Goal: Information Seeking & Learning: Check status

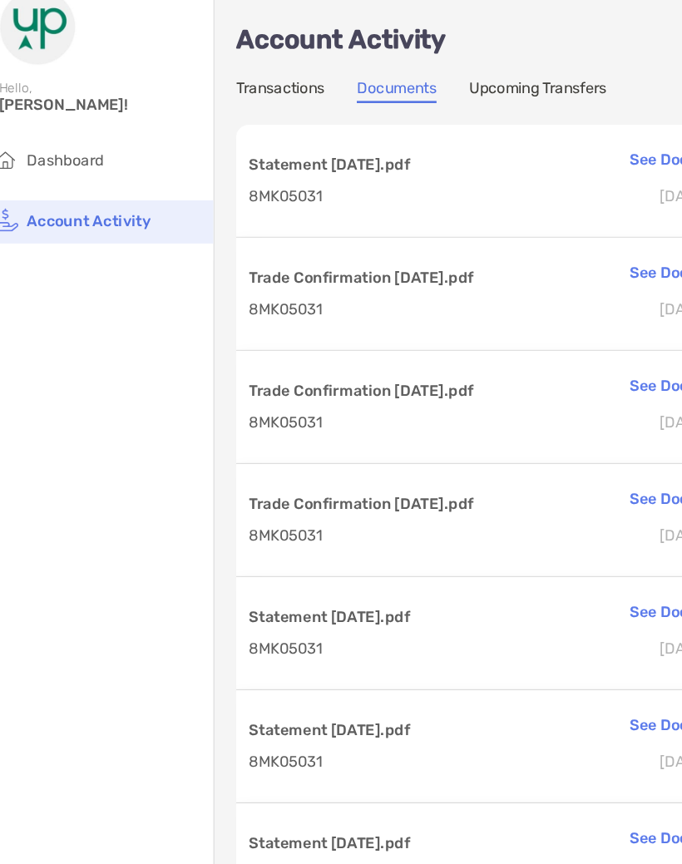
click at [66, 133] on span "Dashboard" at bounding box center [71, 140] width 59 height 14
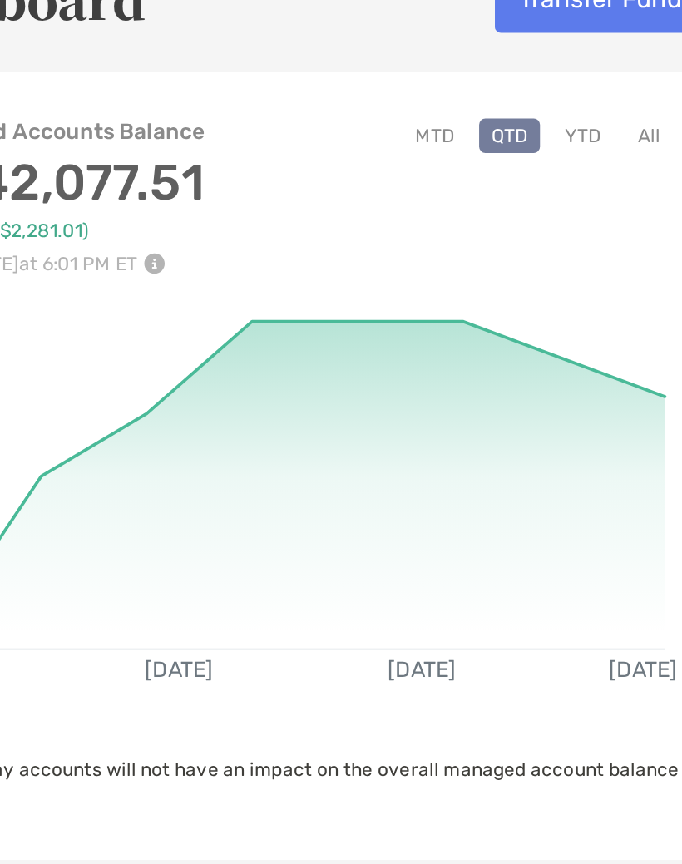
click at [573, 103] on button "YTD" at bounding box center [589, 112] width 32 height 18
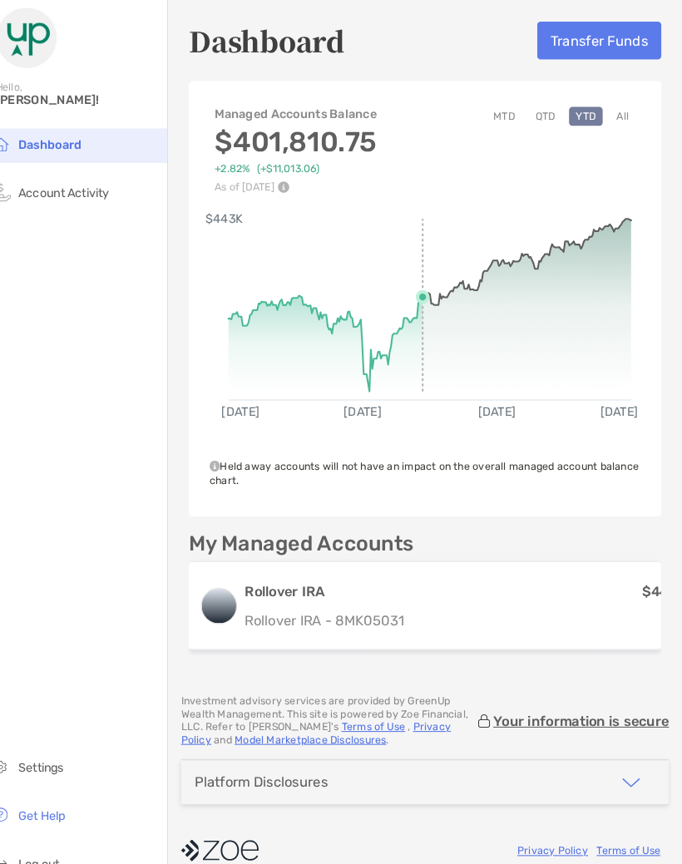
click at [408, 290] on rect at bounding box center [439, 290] width 388 height 158
click at [348, 360] on rect at bounding box center [439, 290] width 388 height 158
click at [359, 373] on icon at bounding box center [328, 331] width 166 height 92
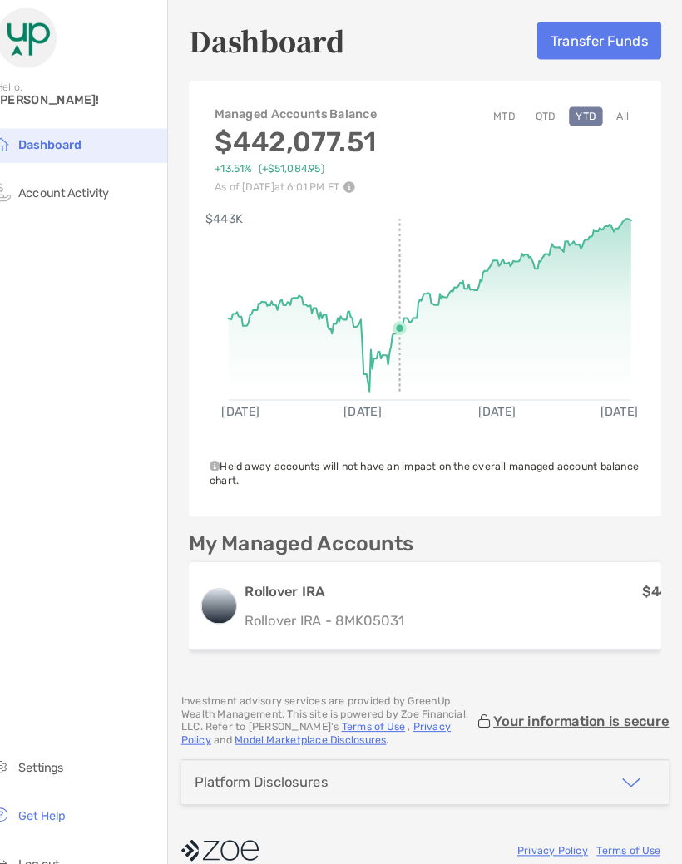
click at [361, 358] on rect at bounding box center [439, 290] width 388 height 158
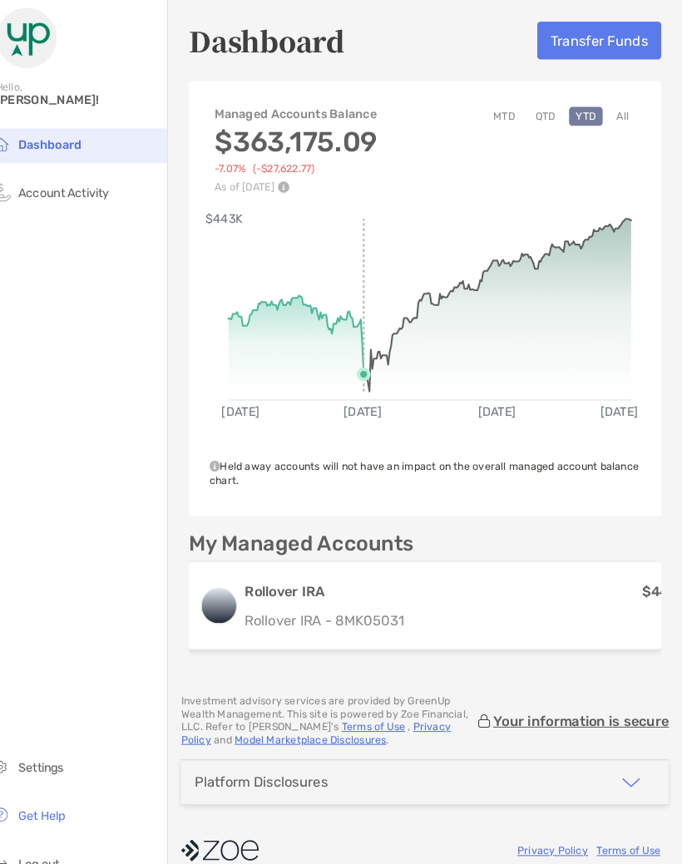
click at [351, 360] on rect at bounding box center [439, 290] width 388 height 158
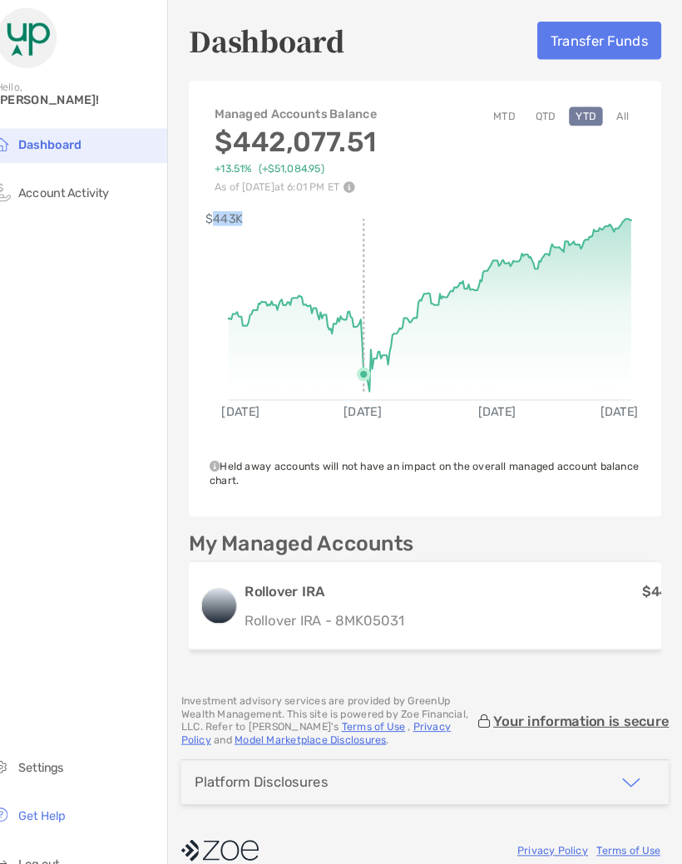
click at [353, 361] on rect at bounding box center [439, 290] width 388 height 158
click at [600, 216] on rect at bounding box center [439, 290] width 388 height 158
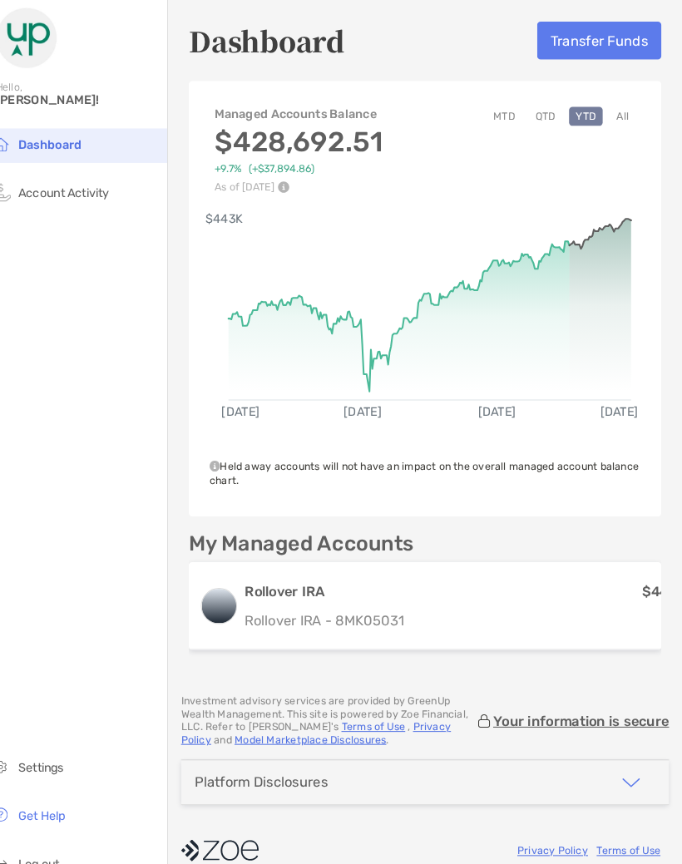
click at [549, 237] on rect at bounding box center [439, 290] width 388 height 158
click at [581, 219] on rect at bounding box center [439, 290] width 388 height 158
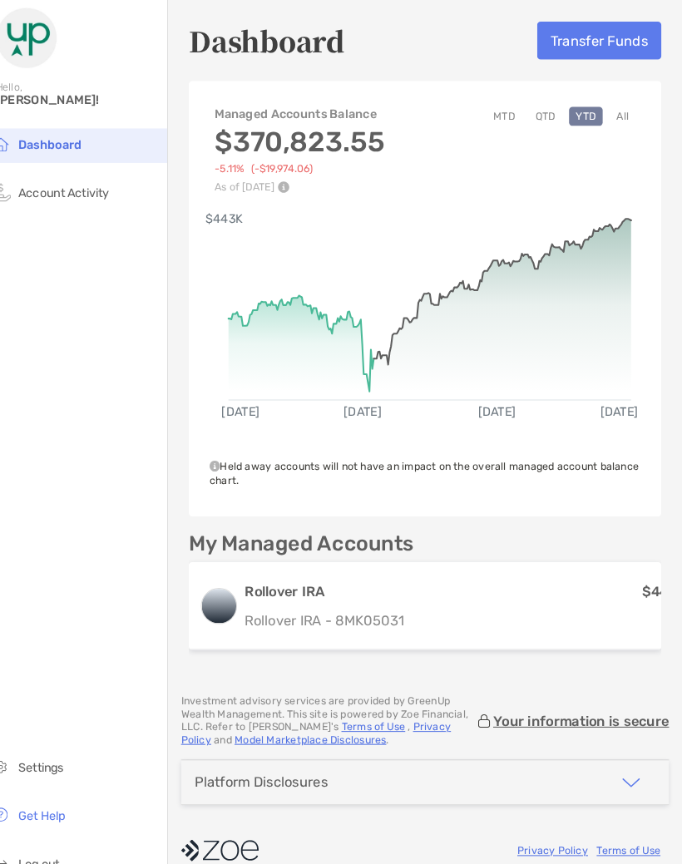
click at [361, 319] on rect at bounding box center [439, 290] width 388 height 158
click at [346, 321] on rect at bounding box center [439, 290] width 388 height 158
click at [359, 375] on icon at bounding box center [308, 331] width 126 height 92
click at [343, 373] on icon at bounding box center [319, 331] width 149 height 92
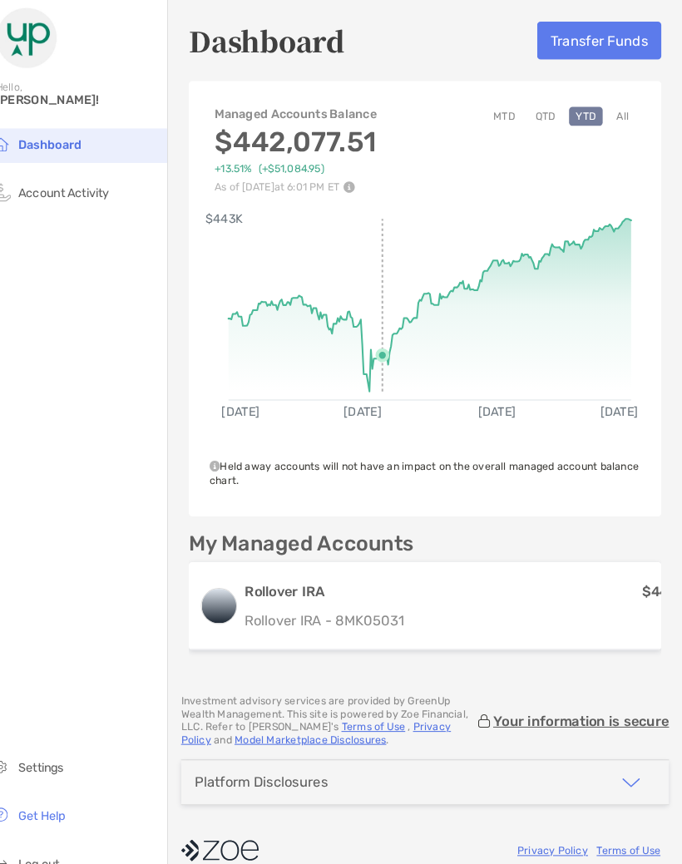
click at [343, 369] on rect at bounding box center [439, 290] width 388 height 158
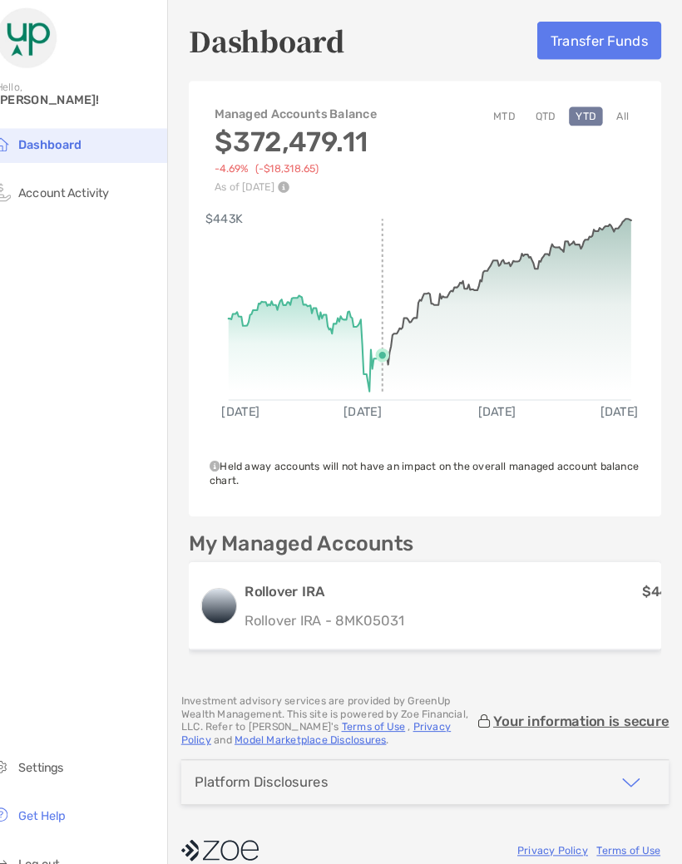
click at [368, 358] on rect at bounding box center [439, 290] width 388 height 158
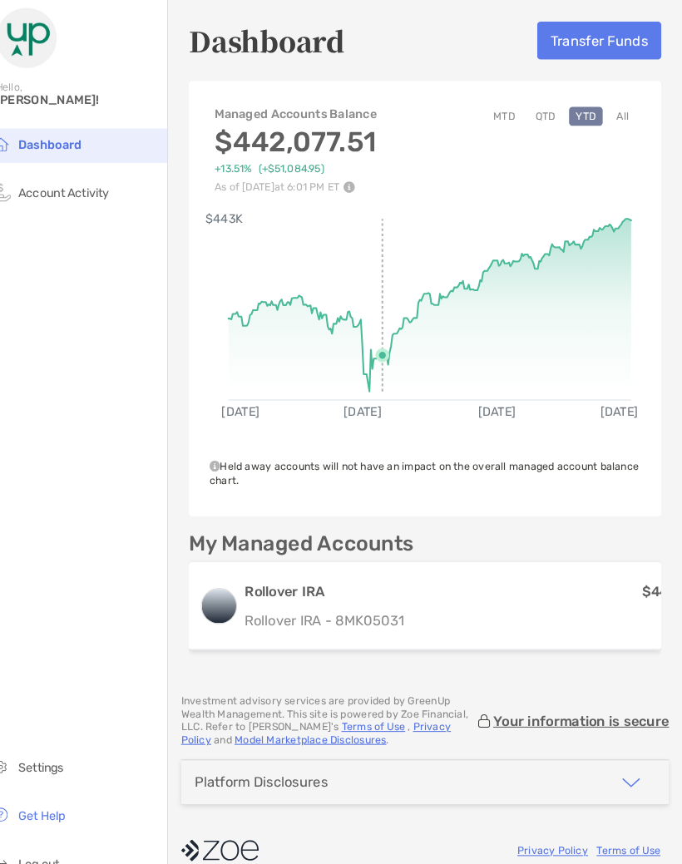
click at [356, 358] on rect at bounding box center [439, 290] width 388 height 158
click at [351, 373] on icon at bounding box center [439, 294] width 388 height 166
click at [601, 219] on rect at bounding box center [439, 290] width 388 height 158
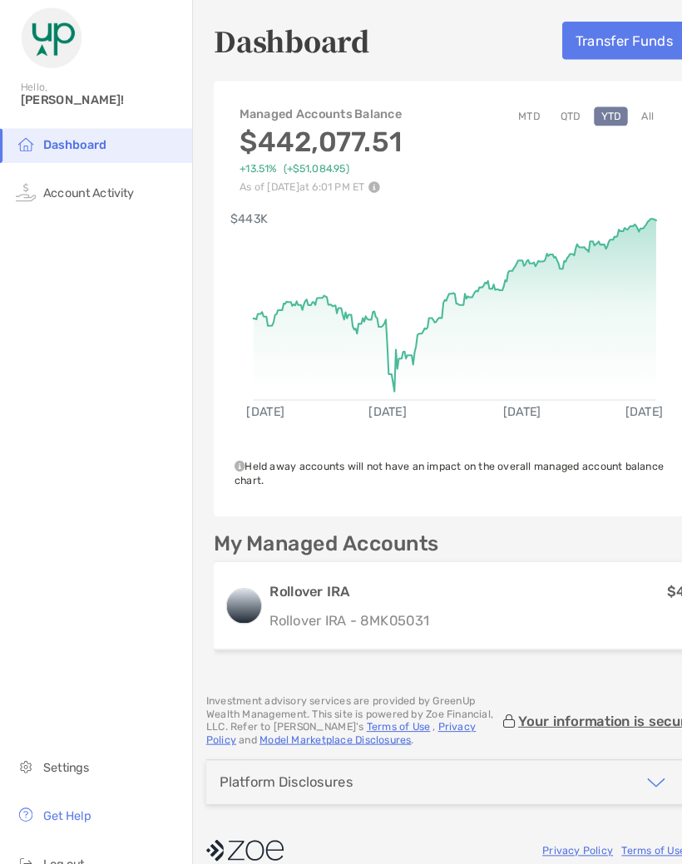
click at [65, 103] on span "[PERSON_NAME]!" at bounding box center [98, 97] width 156 height 14
click at [50, 95] on span "[PERSON_NAME]!" at bounding box center [98, 97] width 156 height 14
click at [127, 192] on span "Account Activity" at bounding box center [86, 187] width 88 height 14
